Goal: Navigation & Orientation: Find specific page/section

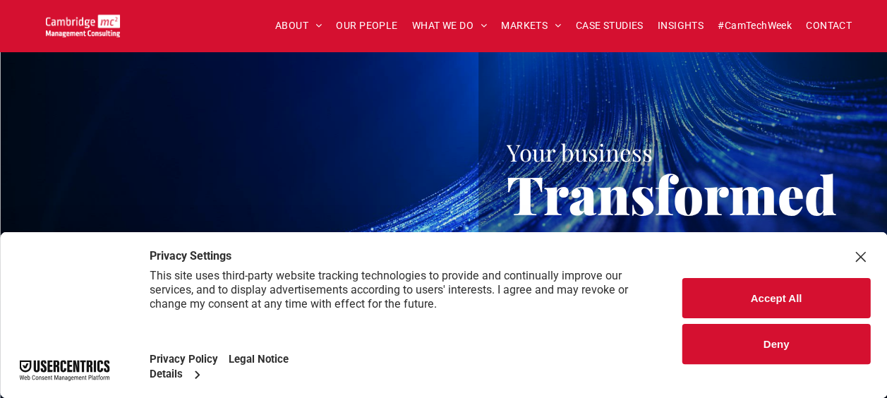
scroll to position [353, 0]
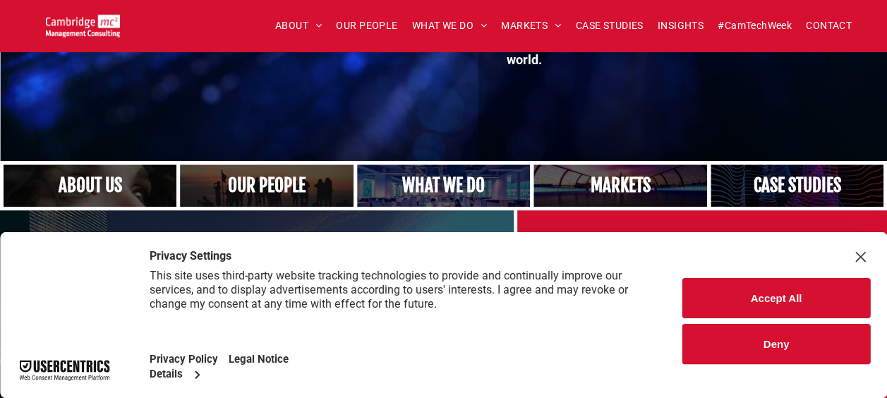
click at [770, 301] on button "Accept All" at bounding box center [776, 298] width 188 height 40
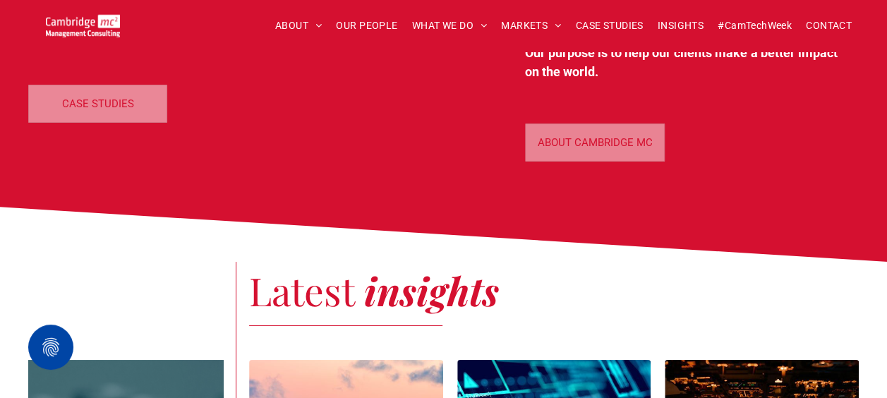
scroll to position [2610, 0]
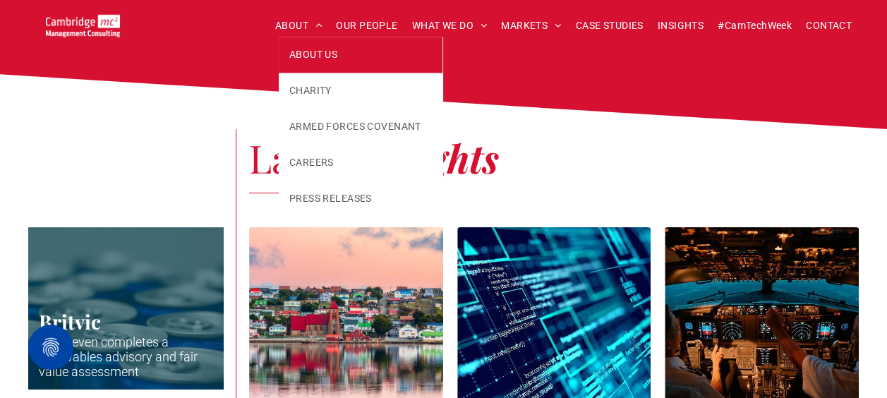
click at [308, 53] on span "ABOUT US" at bounding box center [313, 54] width 48 height 15
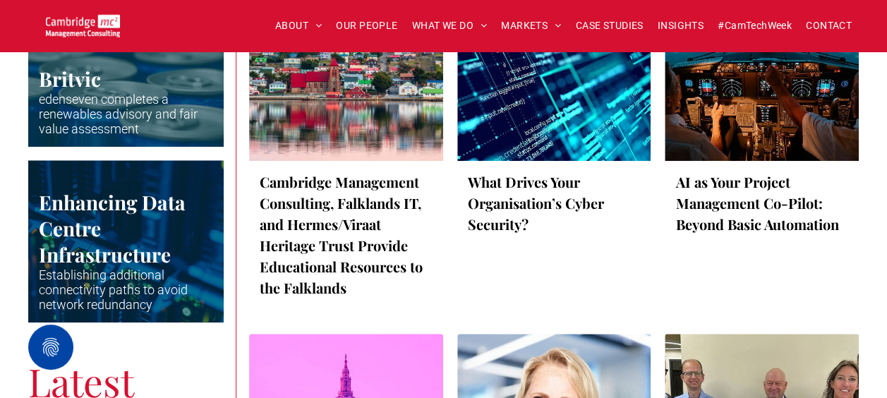
scroll to position [3033, 0]
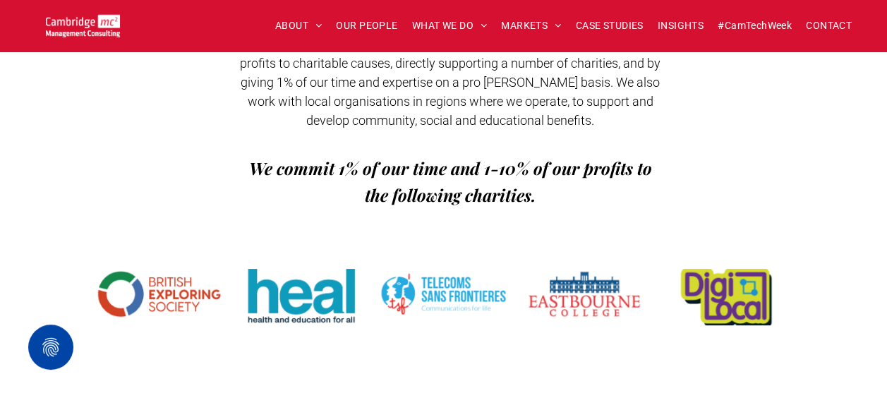
scroll to position [2508, 0]
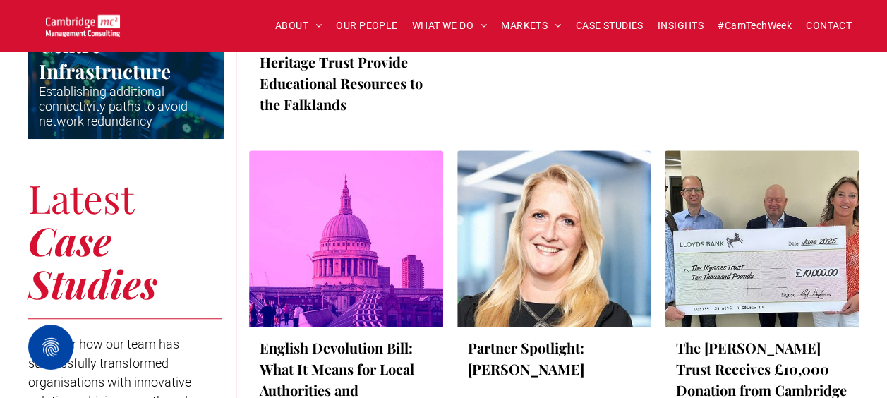
scroll to position [3456, 0]
